Goal: Information Seeking & Learning: Learn about a topic

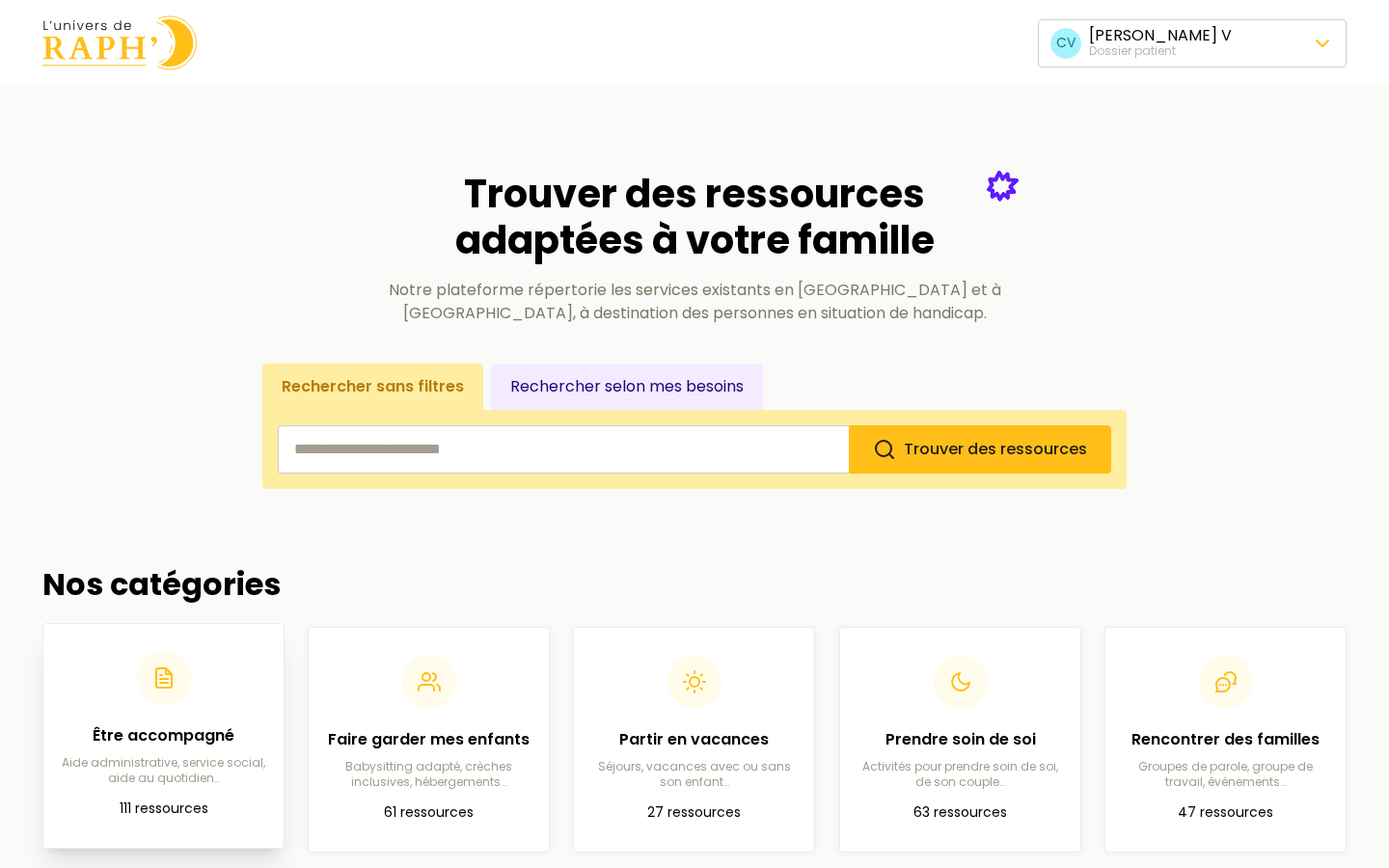
click at [192, 711] on div "Être accompagné Aide administrative, service social, aide au quotidien…" at bounding box center [163, 718] width 209 height 135
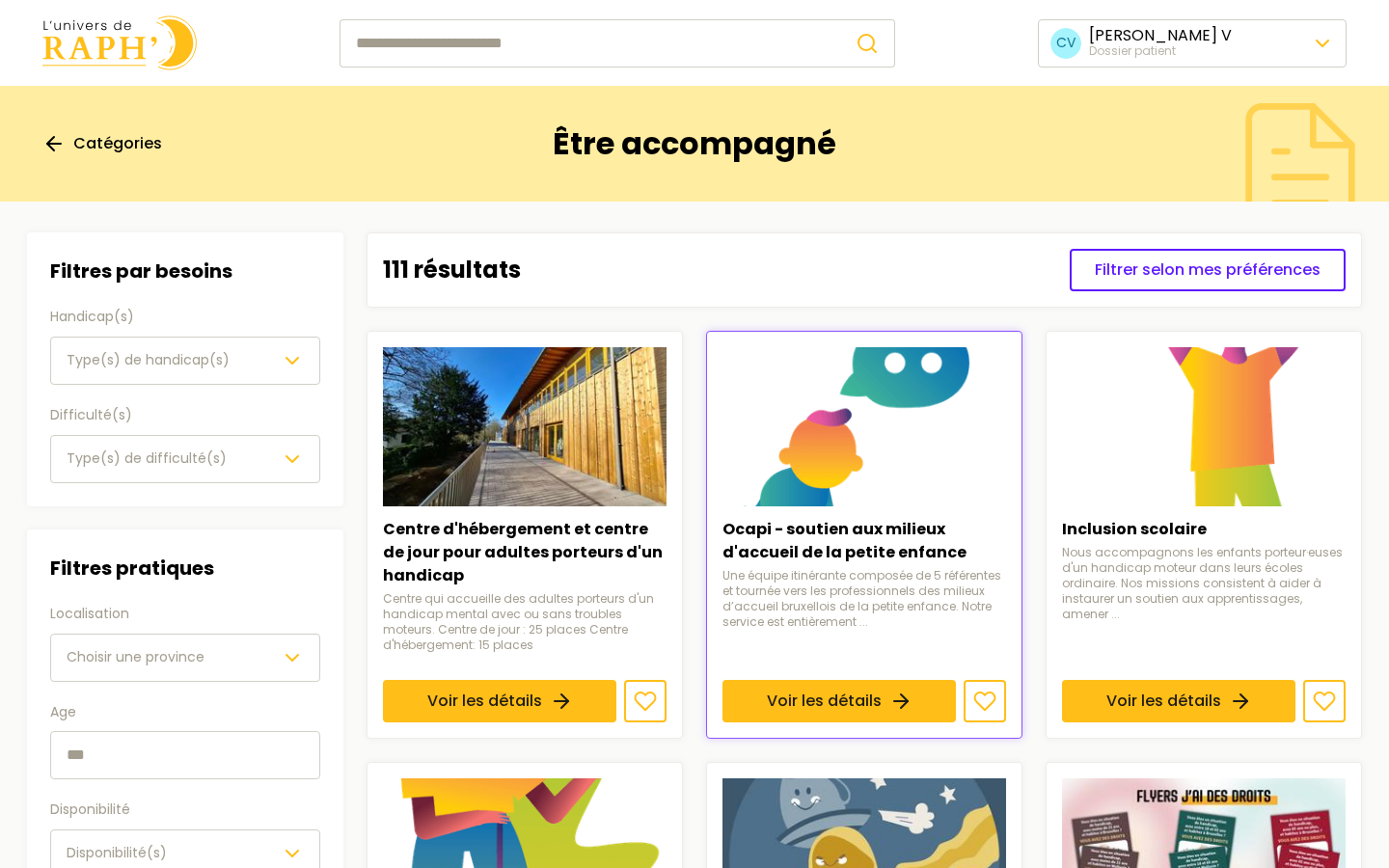
click at [61, 143] on icon at bounding box center [55, 144] width 23 height 23
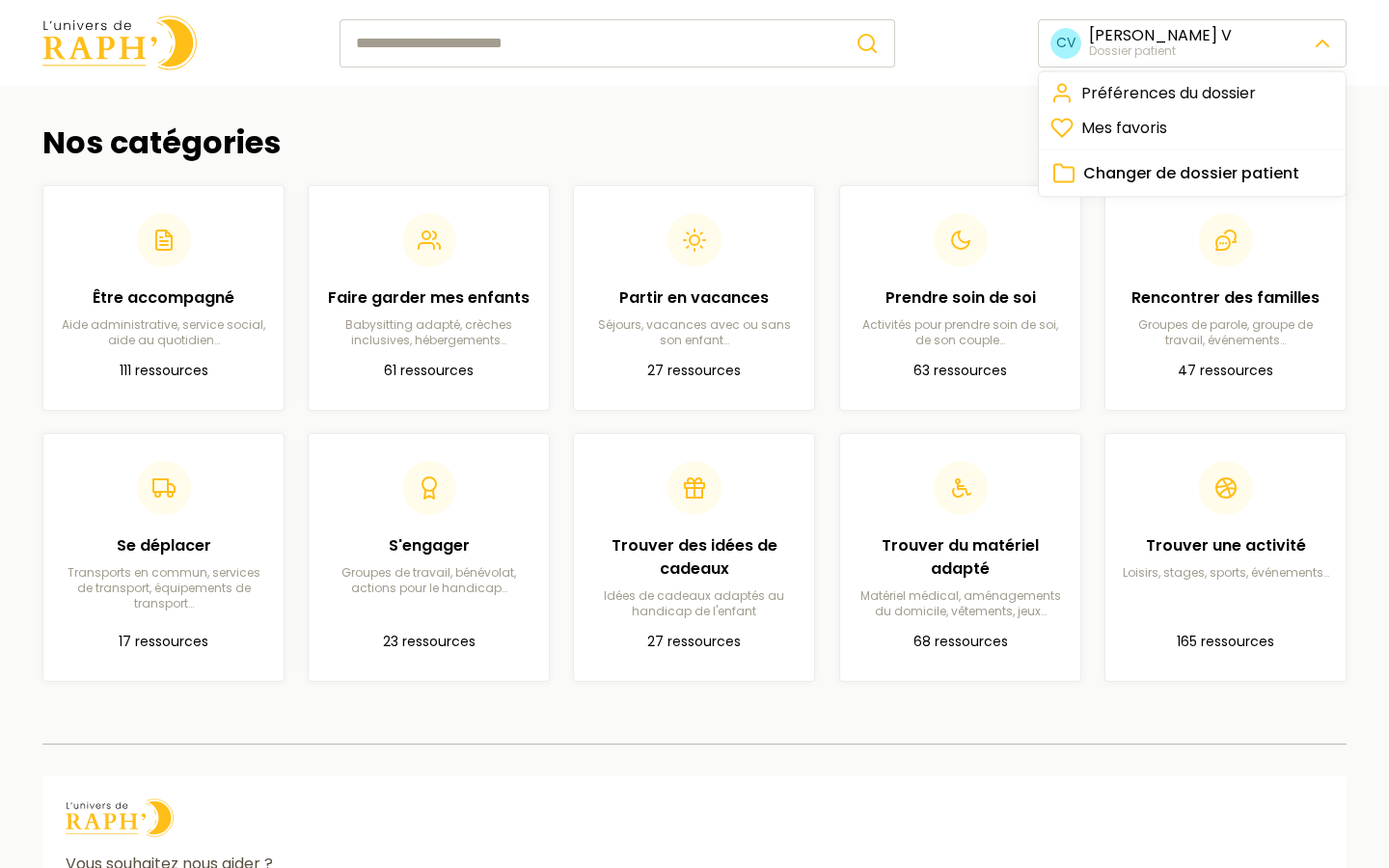
click at [1164, 57] on html "CV Clara V Dossier patient Nos catégories Être accompagné Aide administrative, …" at bounding box center [694, 552] width 1389 height 1106
click at [1161, 88] on link "Préférences du dossier" at bounding box center [1191, 94] width 299 height 35
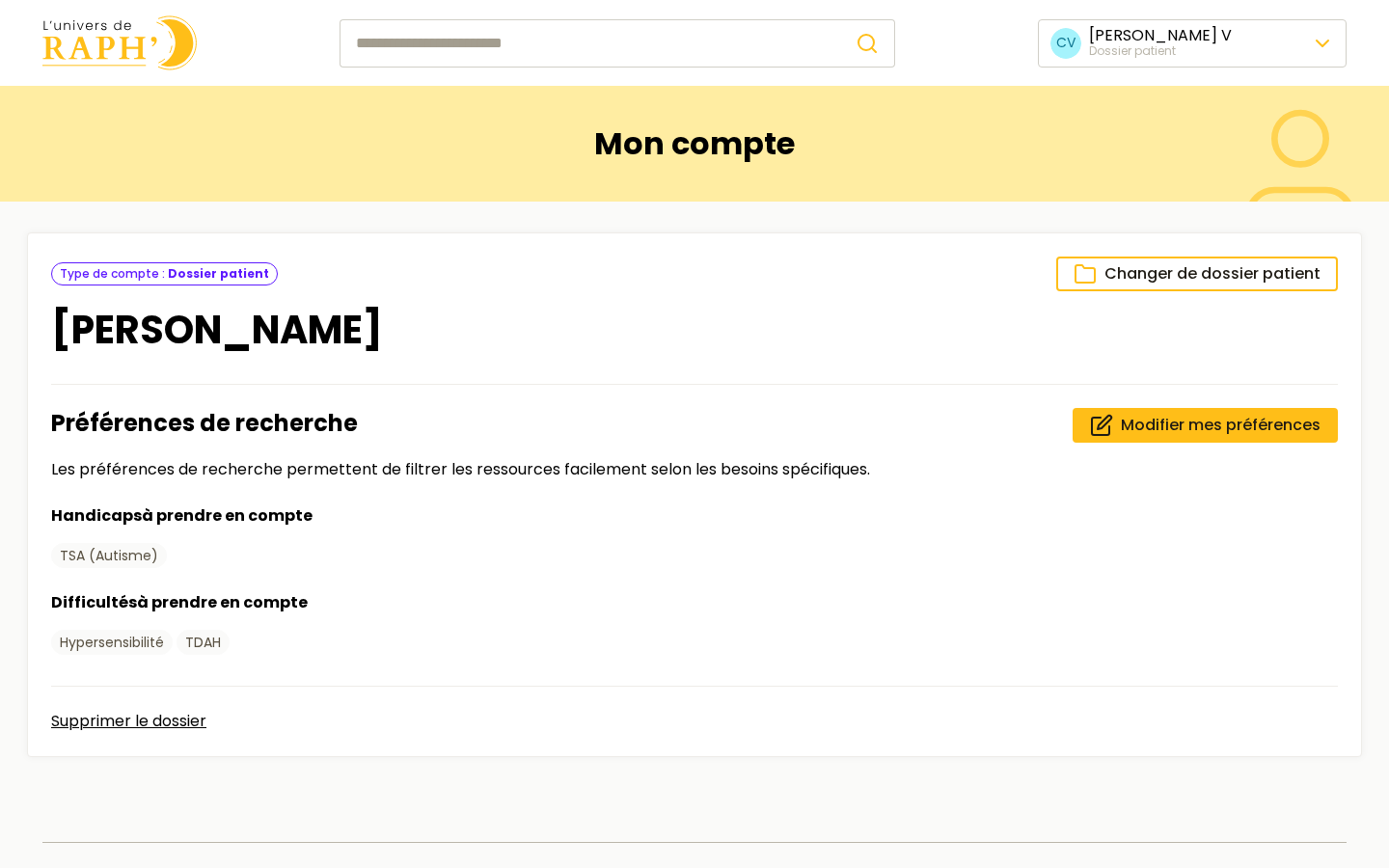
click at [78, 44] on img at bounding box center [120, 43] width 154 height 55
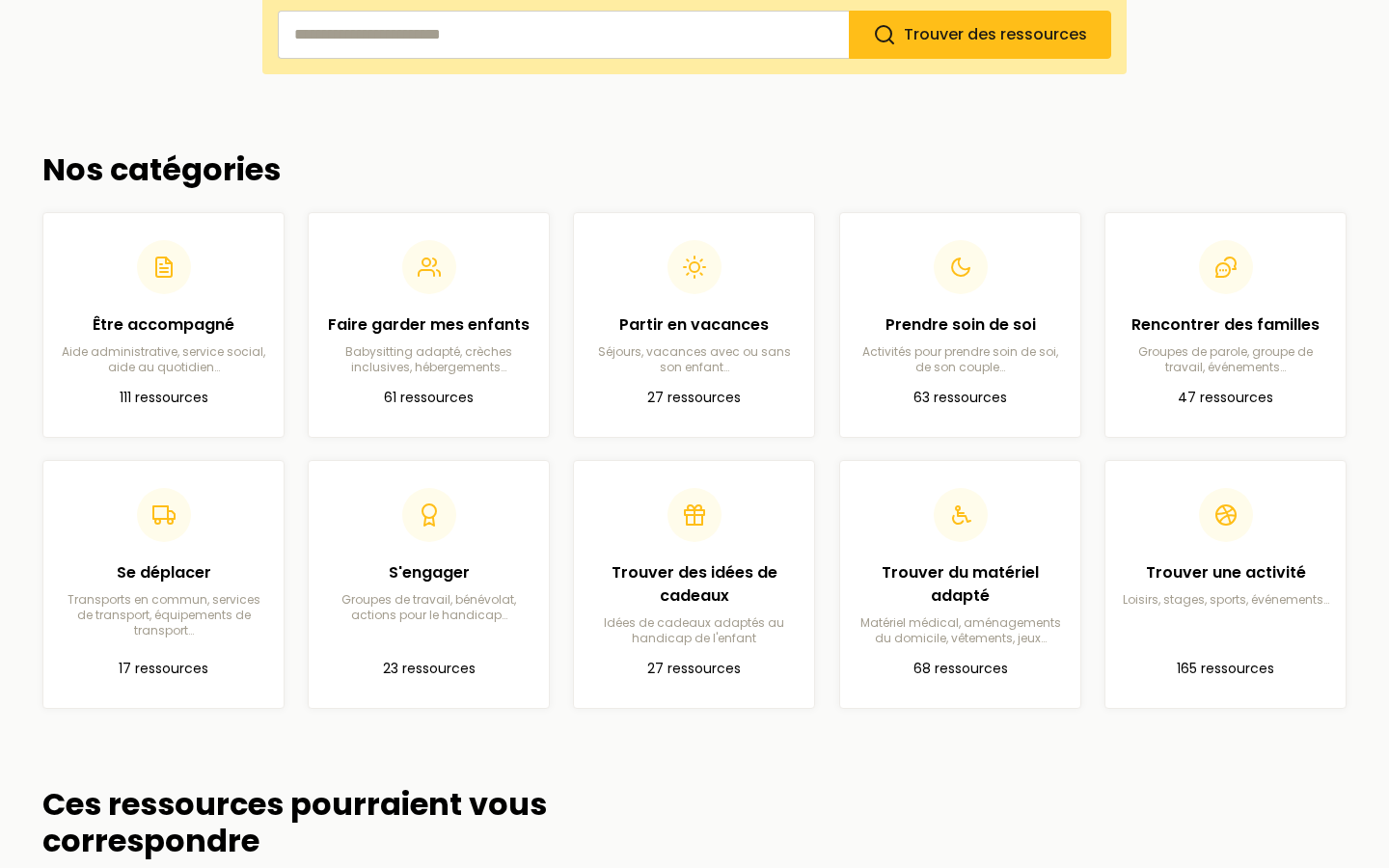
scroll to position [417, 0]
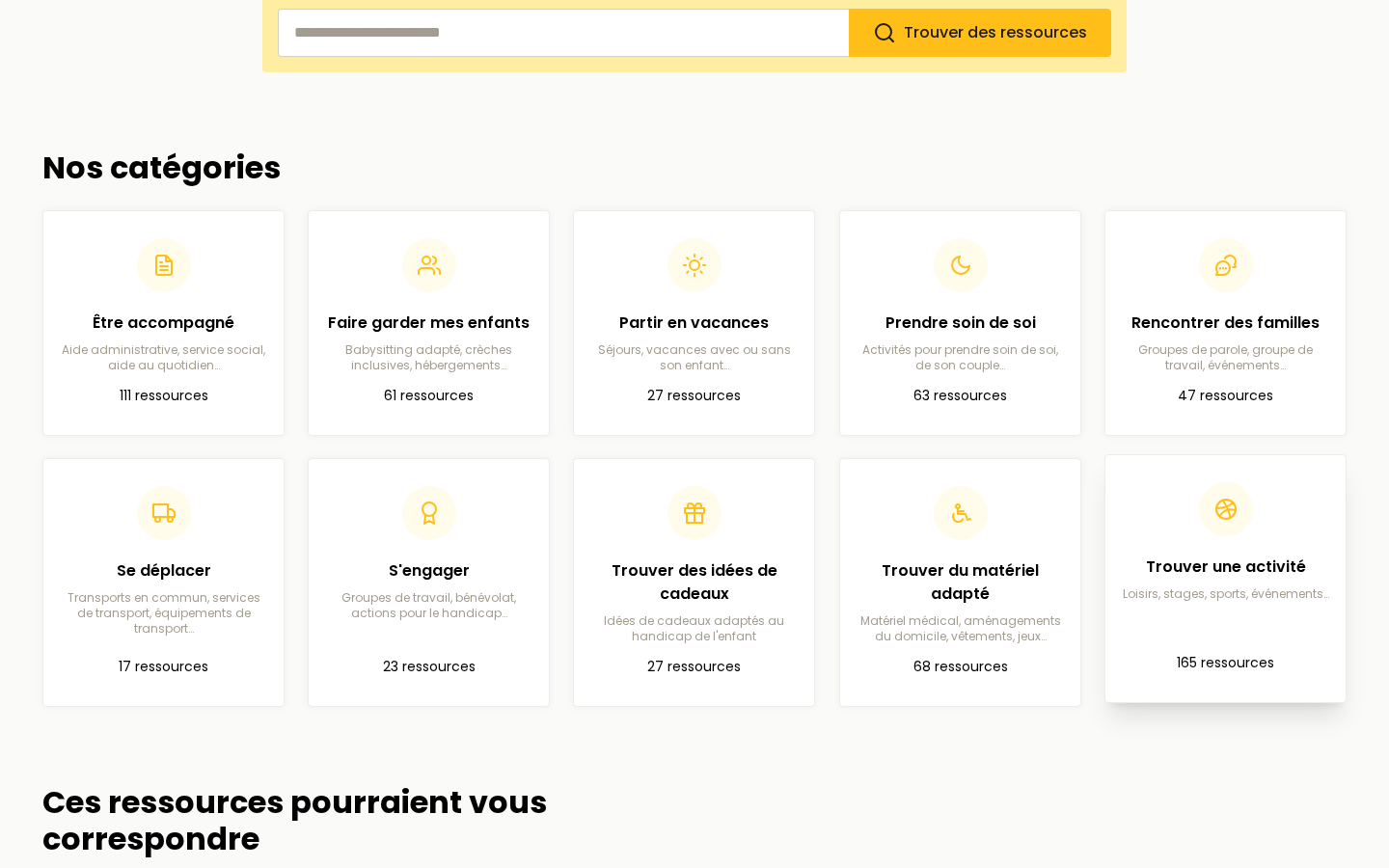
click at [1210, 581] on div "Trouver une activité Loisirs, stages, sports, événements…" at bounding box center [1224, 579] width 209 height 47
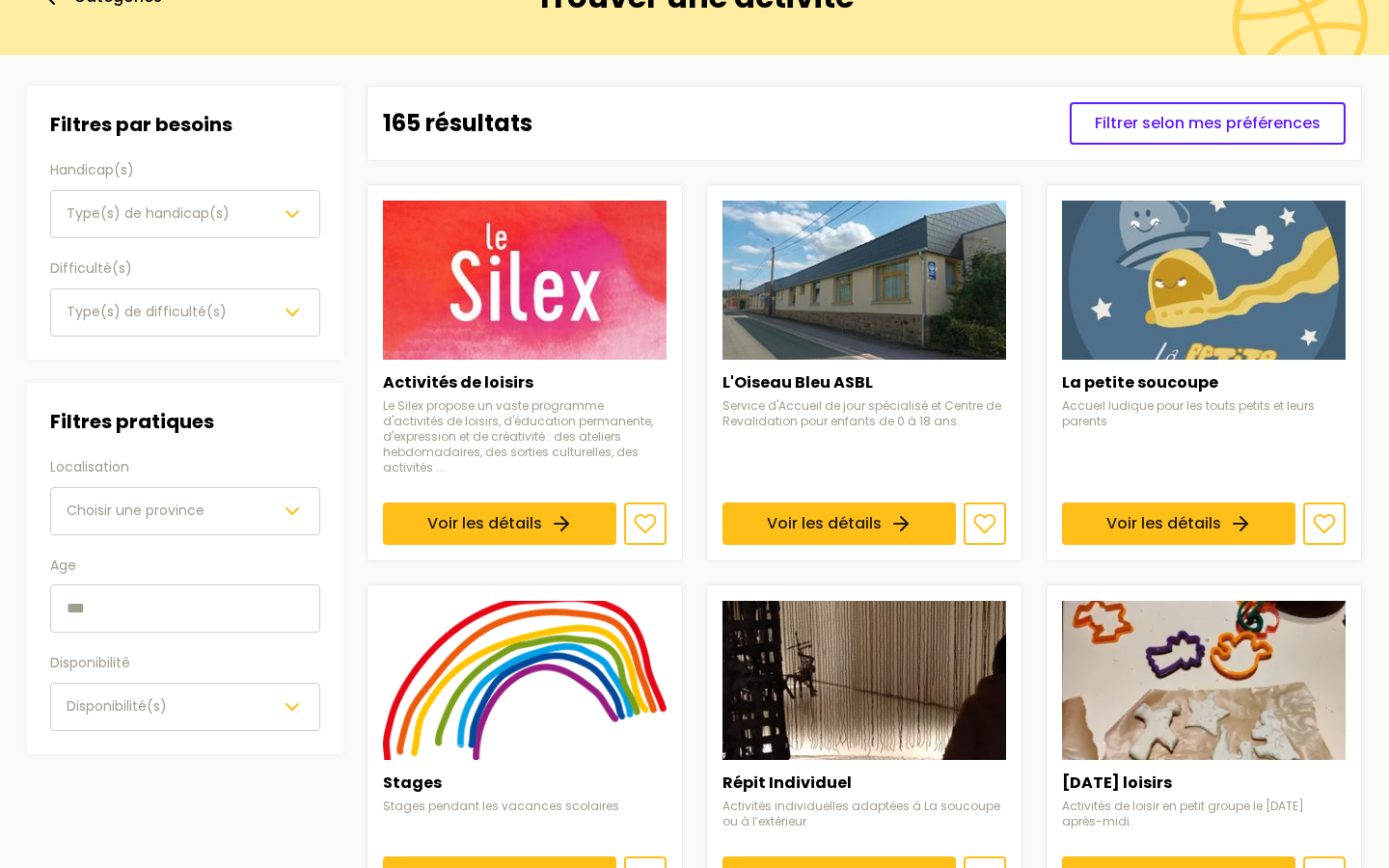
scroll to position [145, 0]
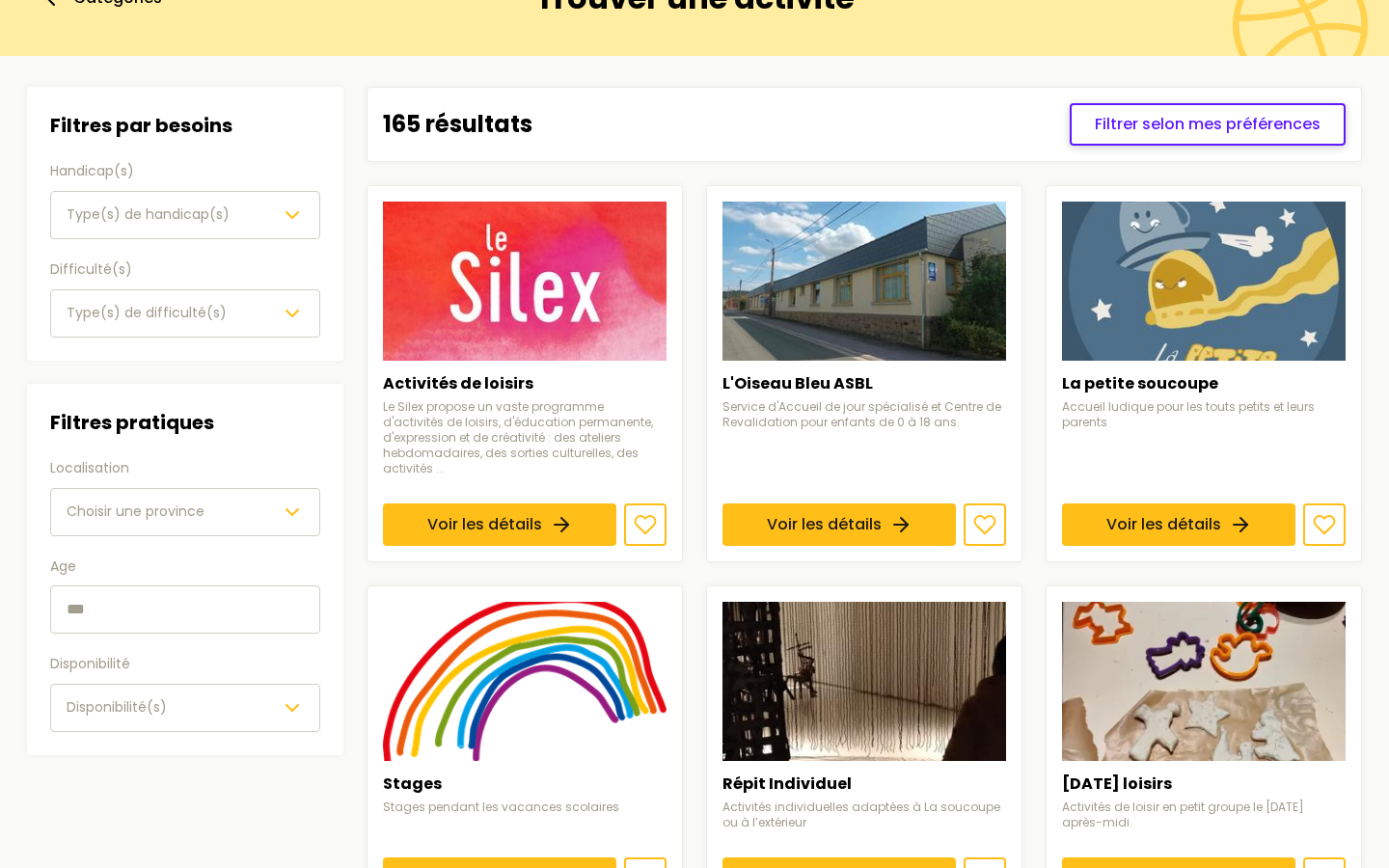
click at [1146, 130] on span "Filtrer selon mes préférences" at bounding box center [1208, 125] width 226 height 23
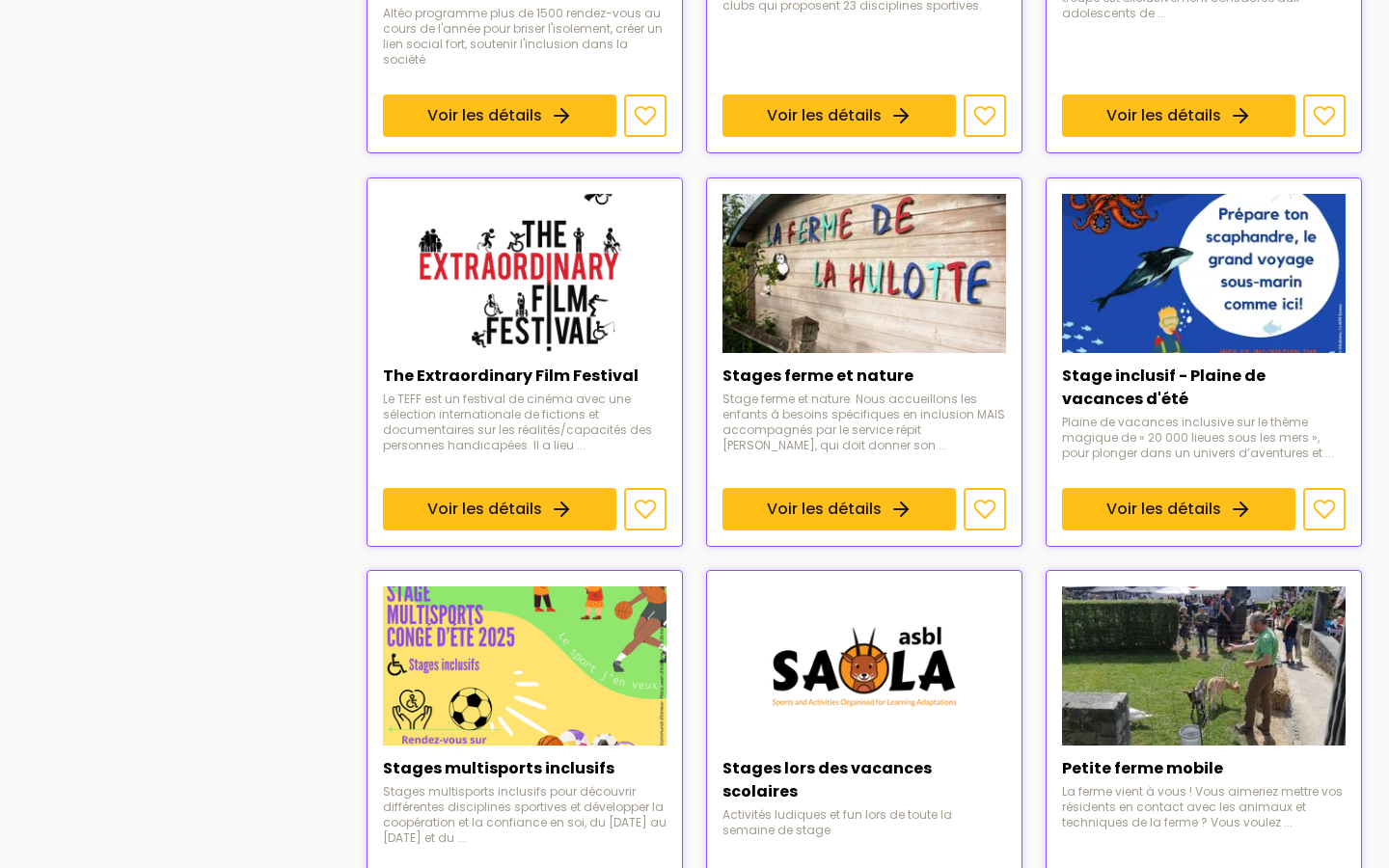
scroll to position [1042, 0]
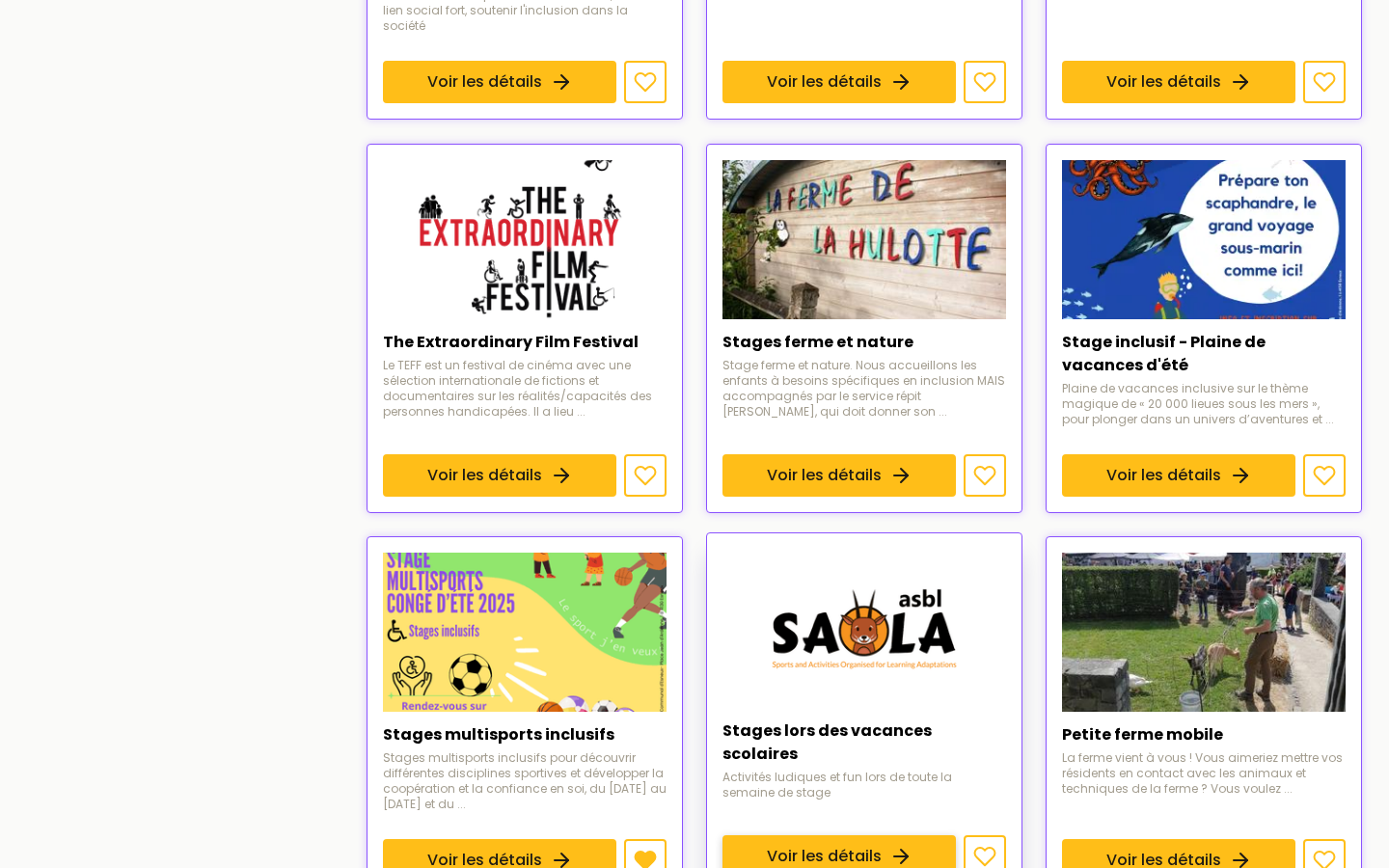
click at [872, 835] on link "Voir les détails" at bounding box center [840, 856] width 234 height 43
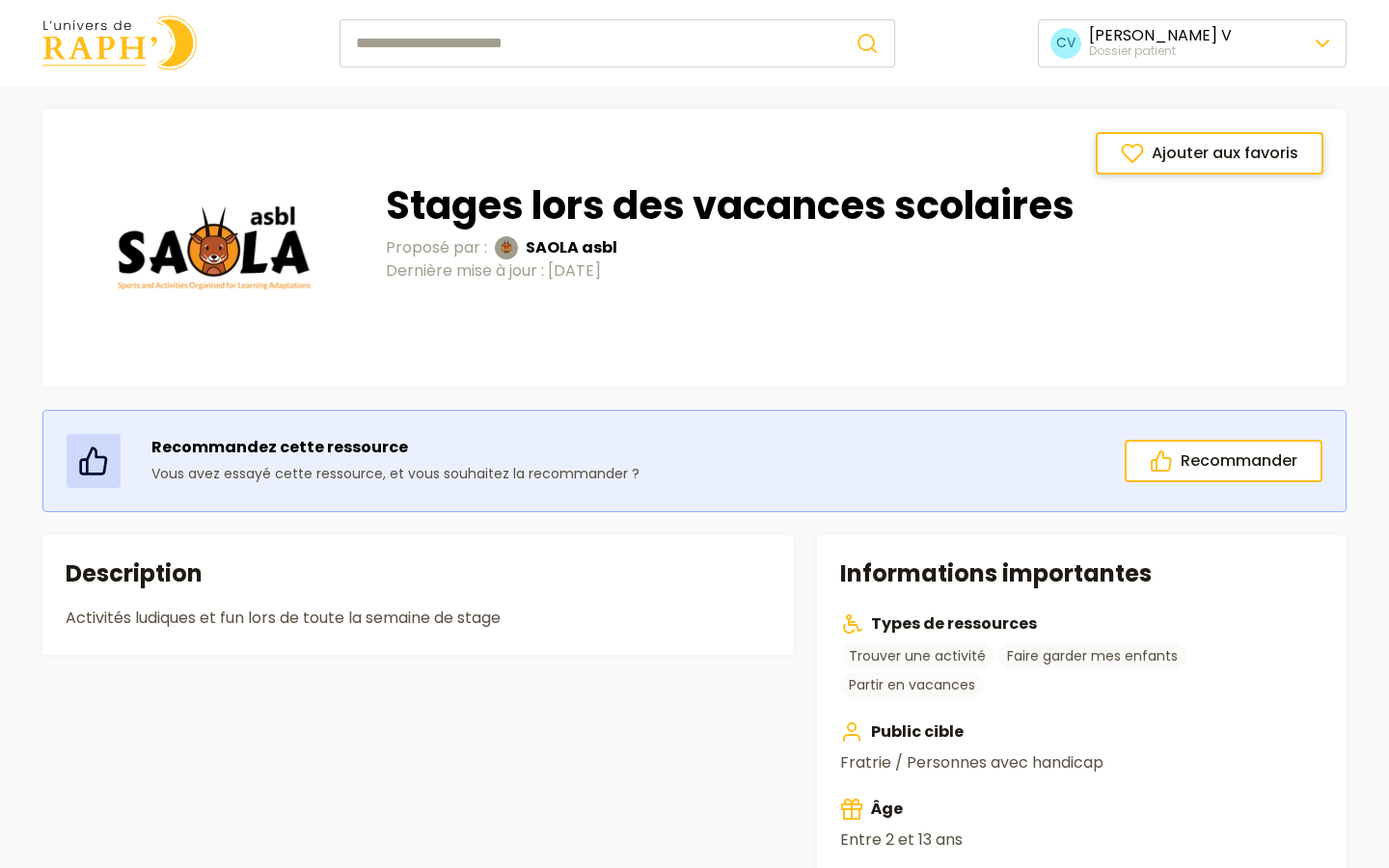
click at [1245, 158] on span "Ajouter aux favoris" at bounding box center [1224, 154] width 146 height 23
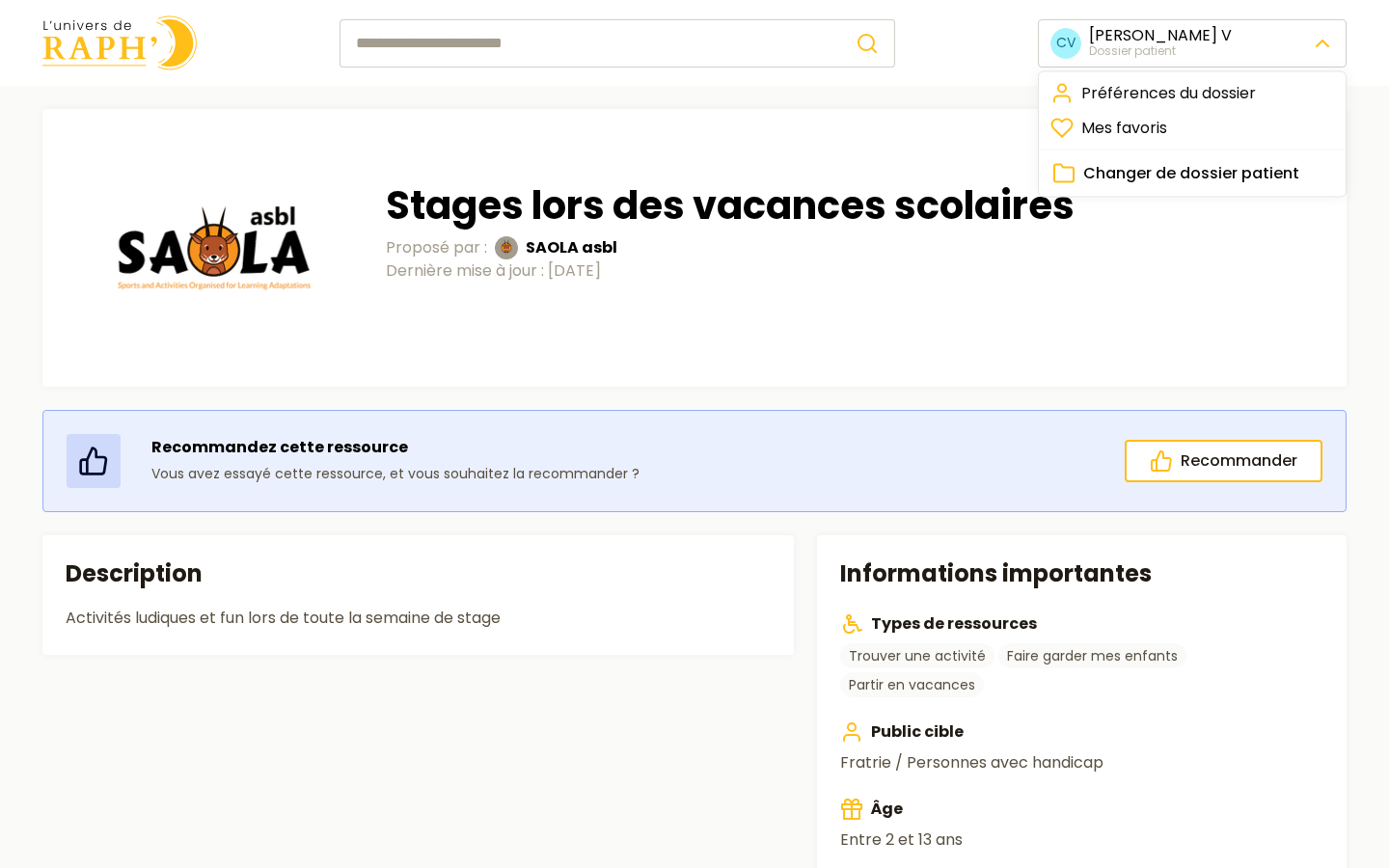
click at [1218, 135] on link "Mes favoris" at bounding box center [1191, 129] width 299 height 35
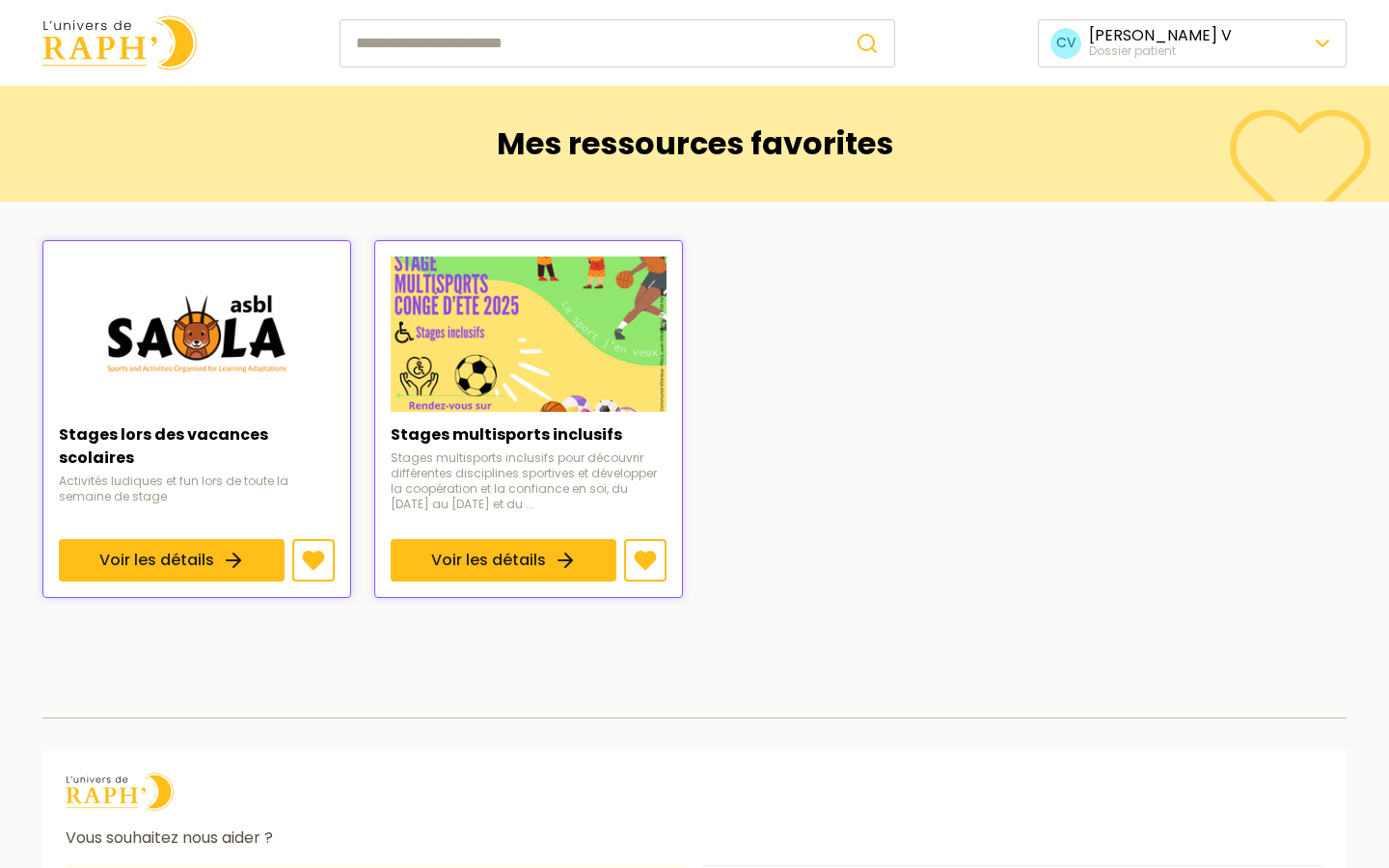
click at [144, 45] on img at bounding box center [120, 43] width 154 height 55
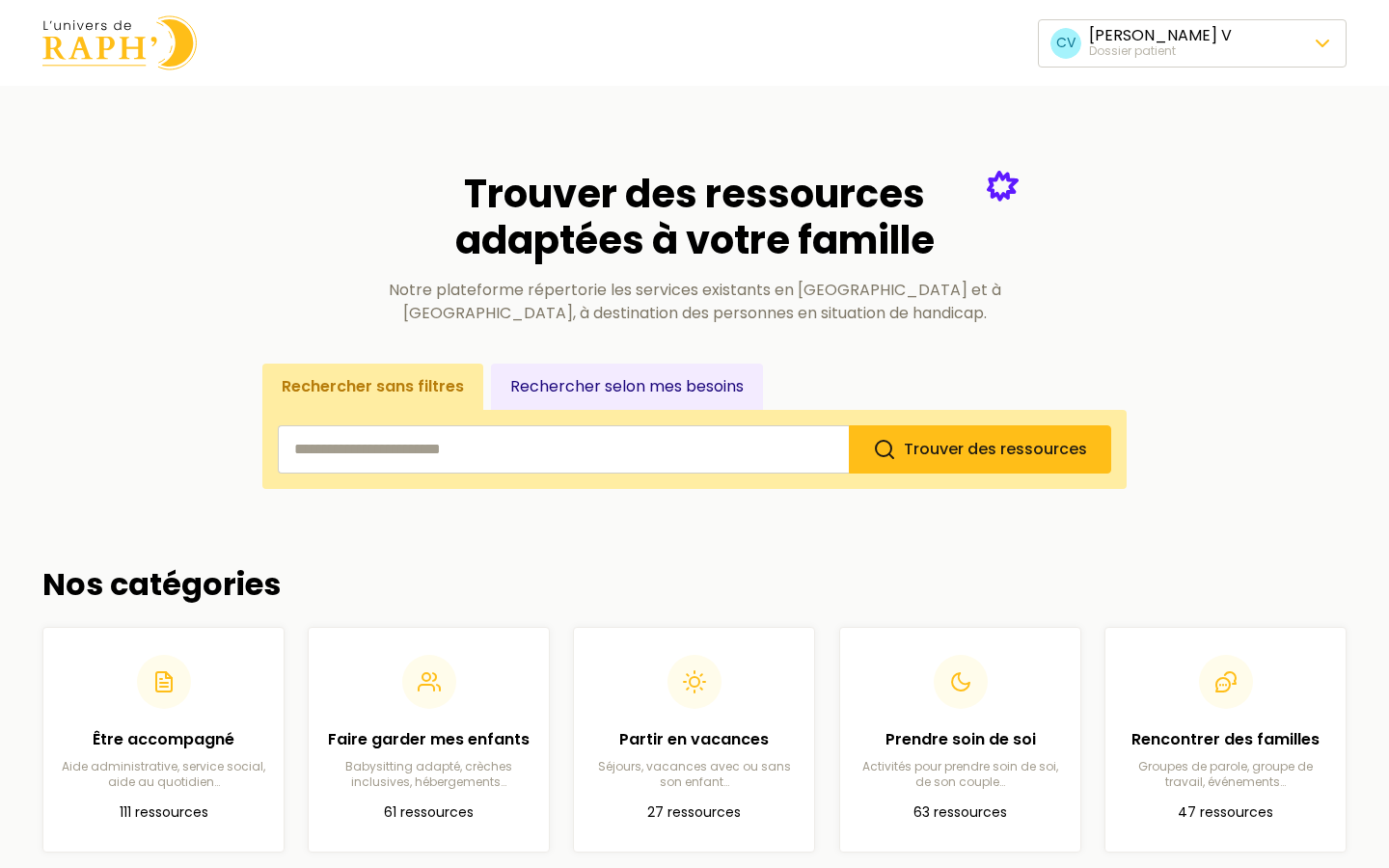
click at [532, 463] on input "search" at bounding box center [563, 450] width 571 height 49
type input "*****"
click at [848, 426] on button "Trouver des ressources" at bounding box center [979, 450] width 262 height 49
click at [1030, 465] on button "Trouver des ressources" at bounding box center [979, 450] width 262 height 49
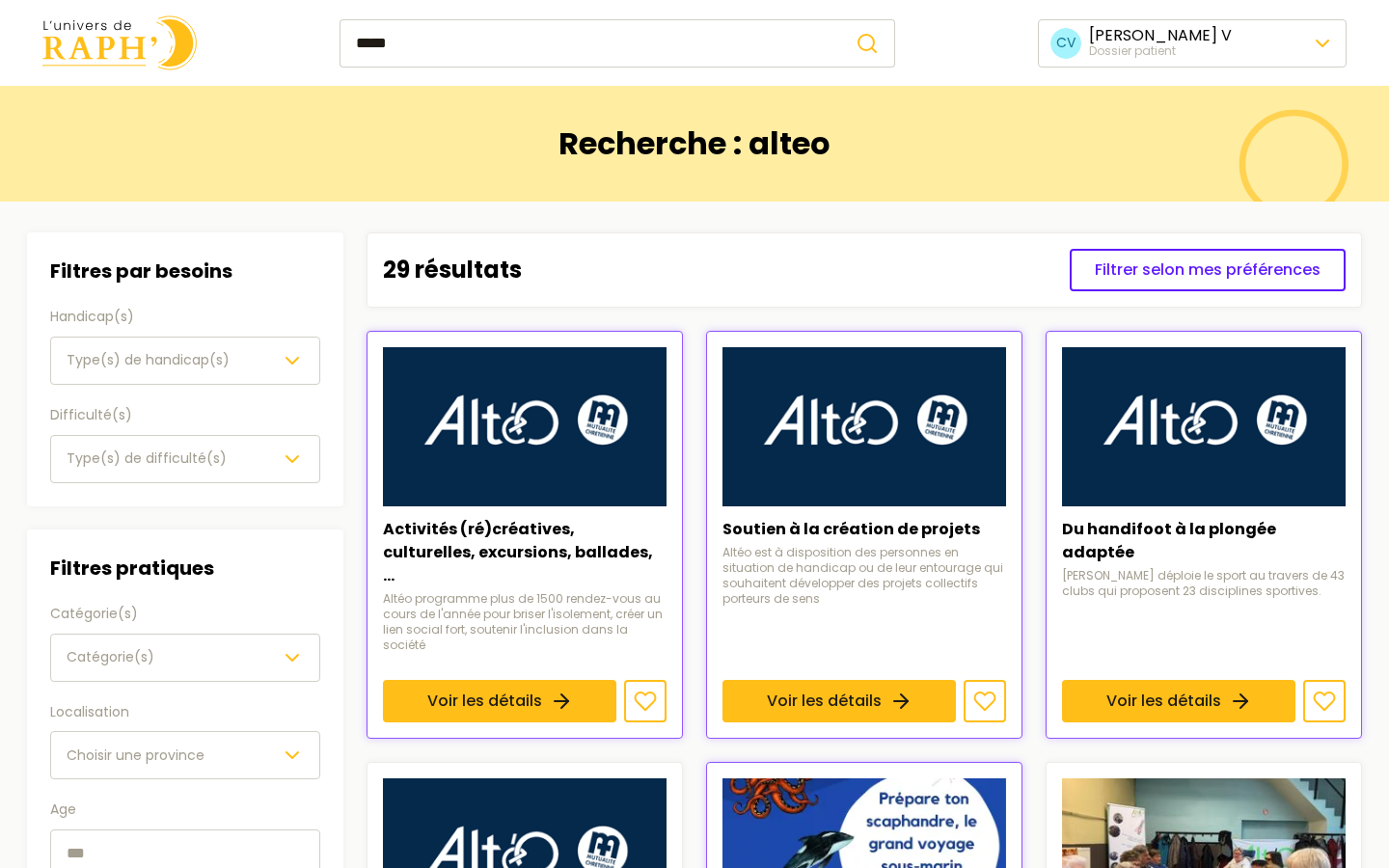
click at [956, 680] on link "Voir les détails" at bounding box center [840, 701] width 234 height 43
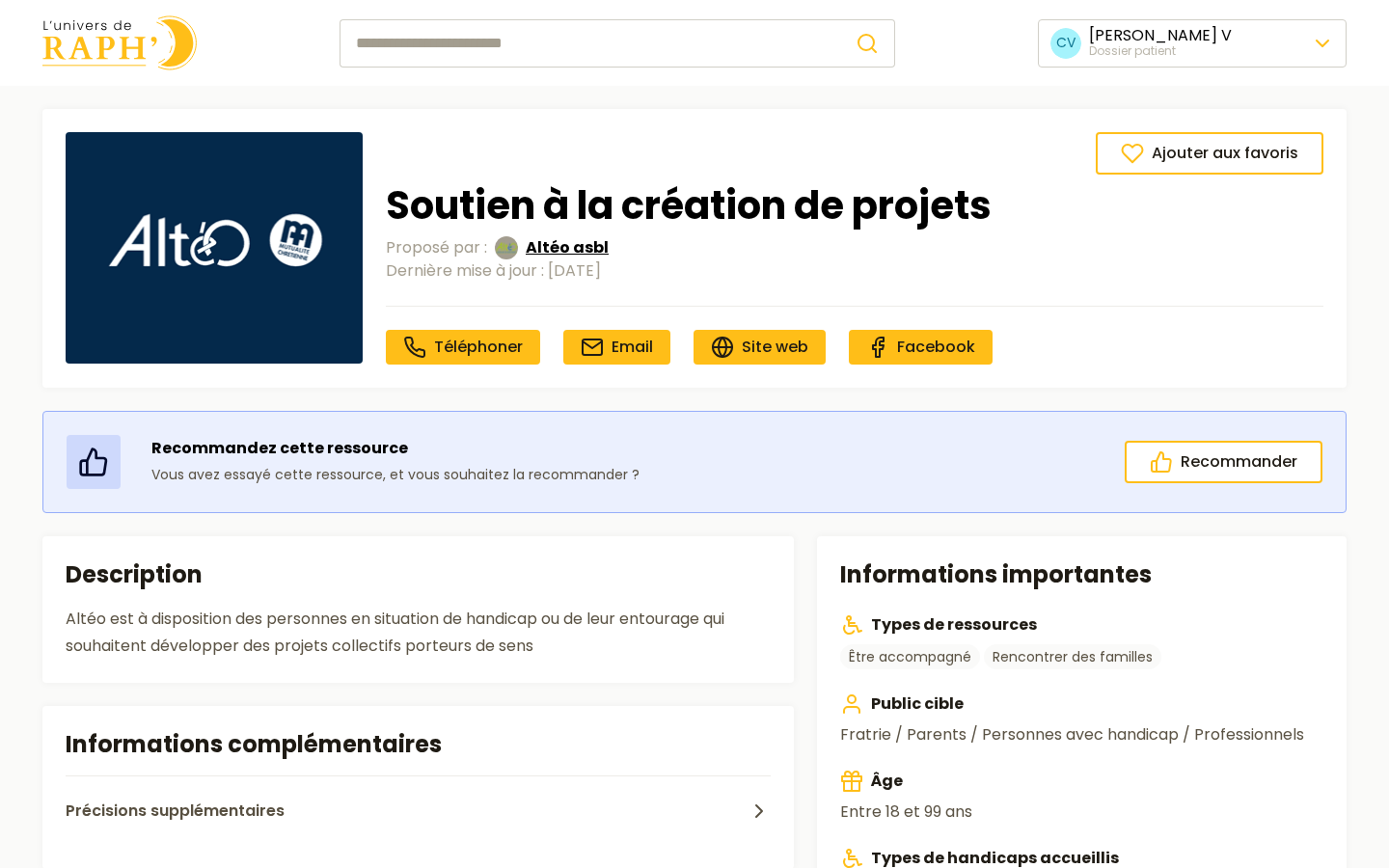
click at [569, 254] on span "Altéo asbl" at bounding box center [567, 248] width 83 height 23
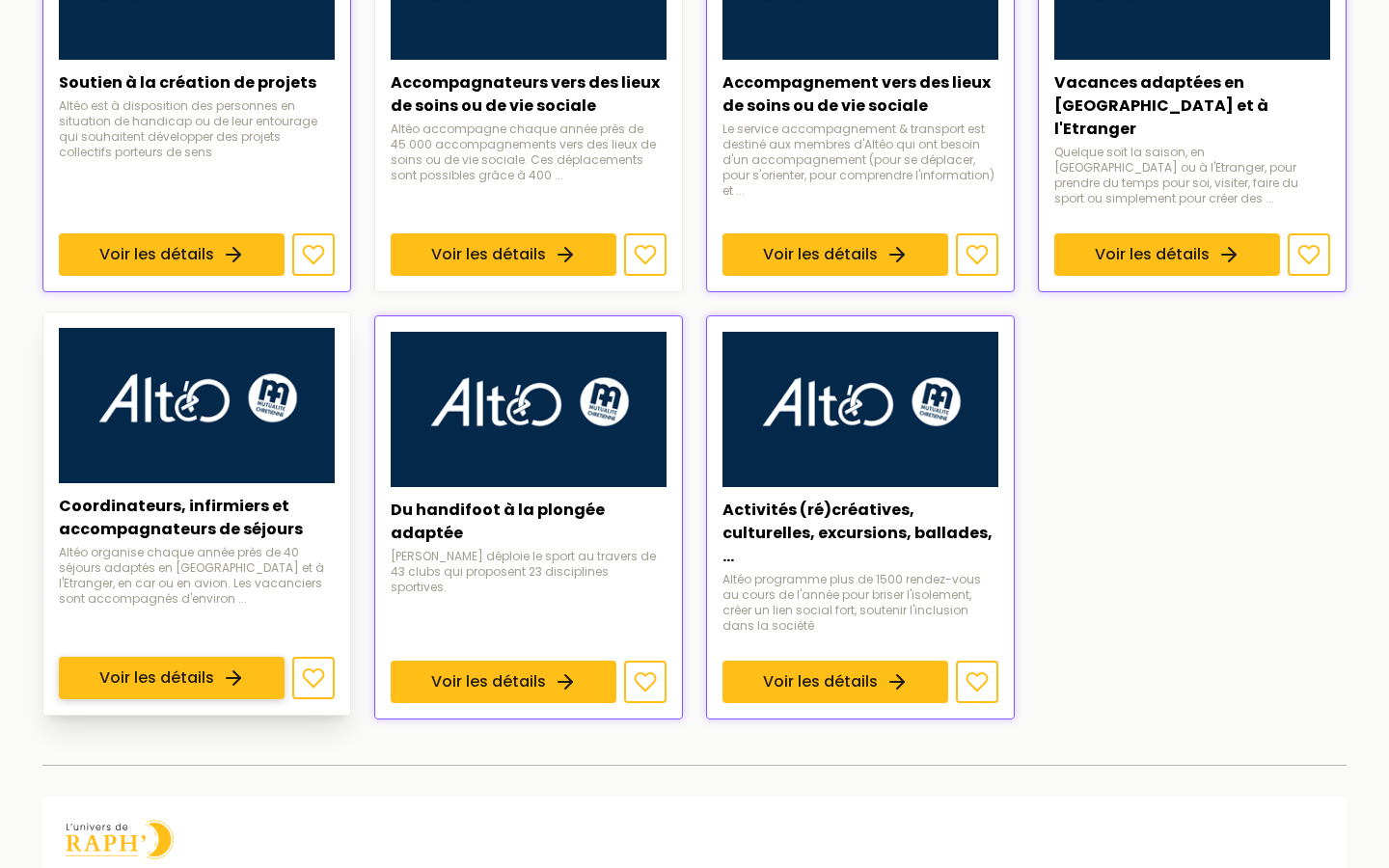
scroll to position [675, 0]
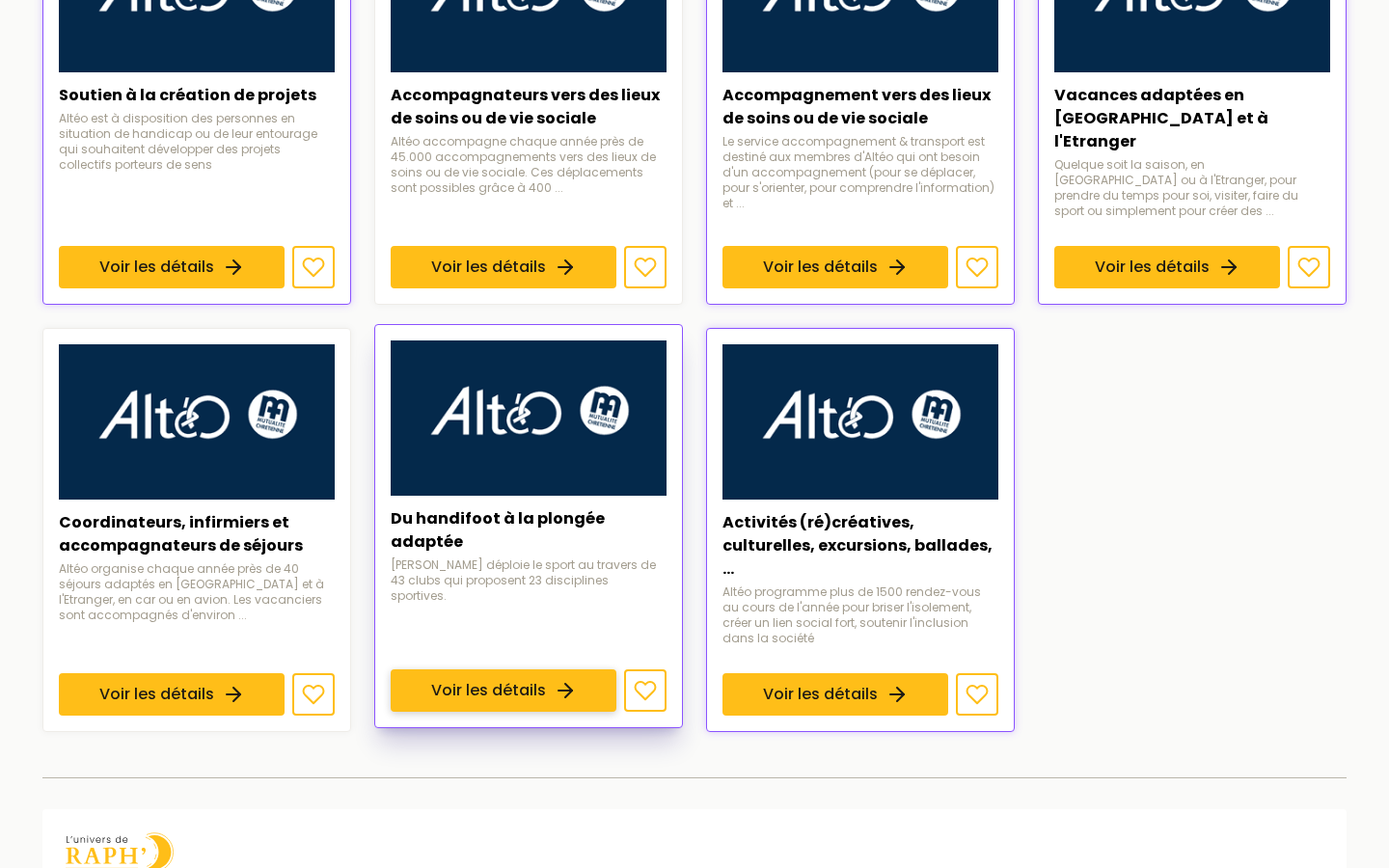
click at [469, 668] on link "Voir les détails" at bounding box center [504, 690] width 226 height 43
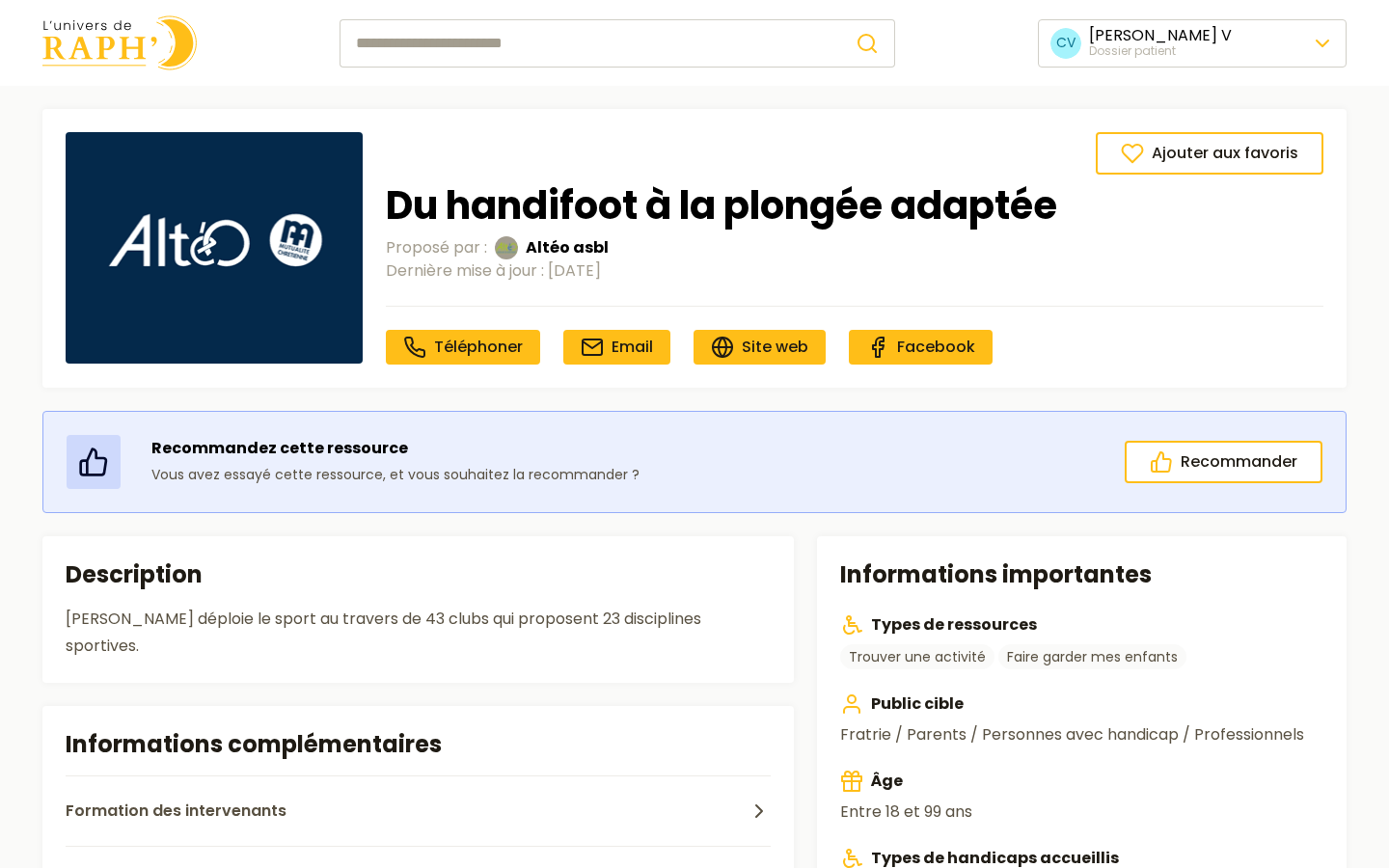
click at [111, 55] on img at bounding box center [120, 43] width 154 height 55
